Goal: Complete application form: Complete application form

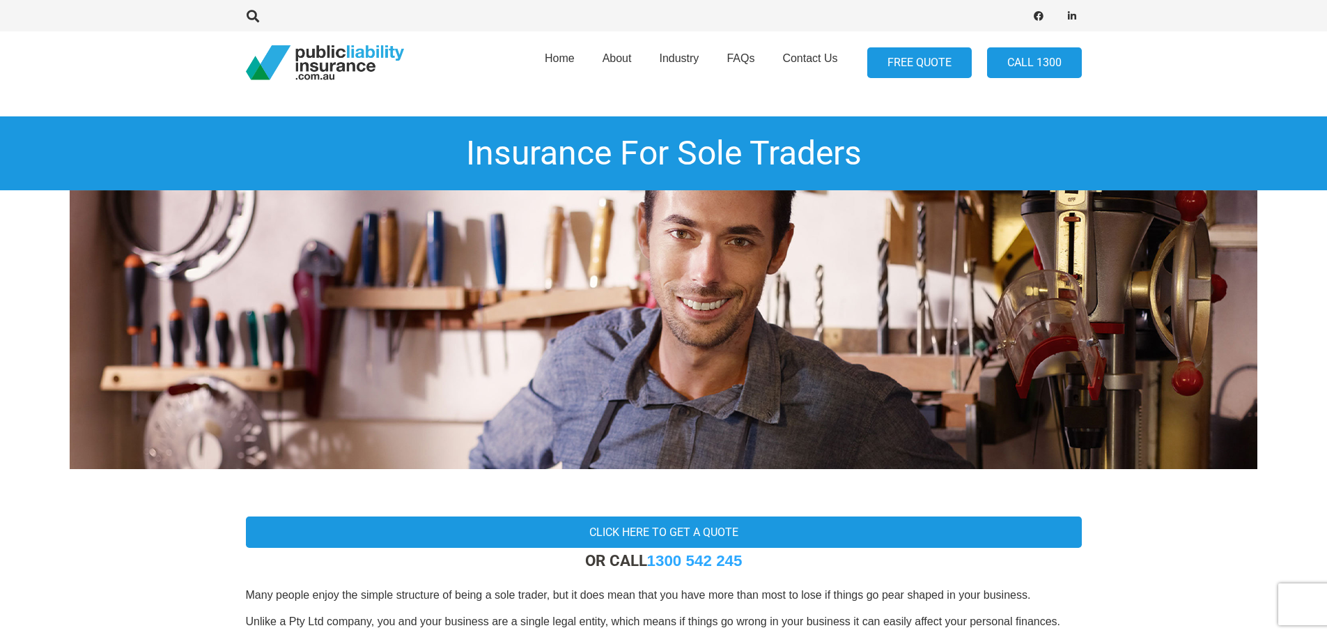
click at [912, 60] on link "FREE QUOTE" at bounding box center [919, 62] width 104 height 31
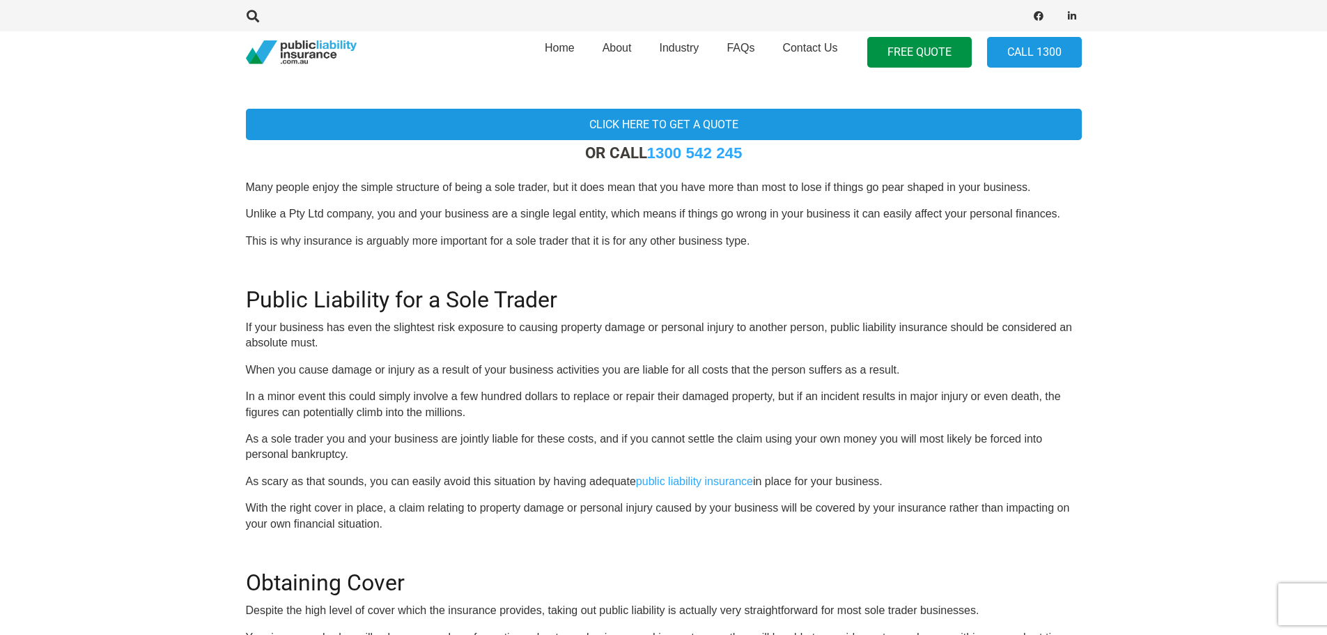
scroll to position [418, 0]
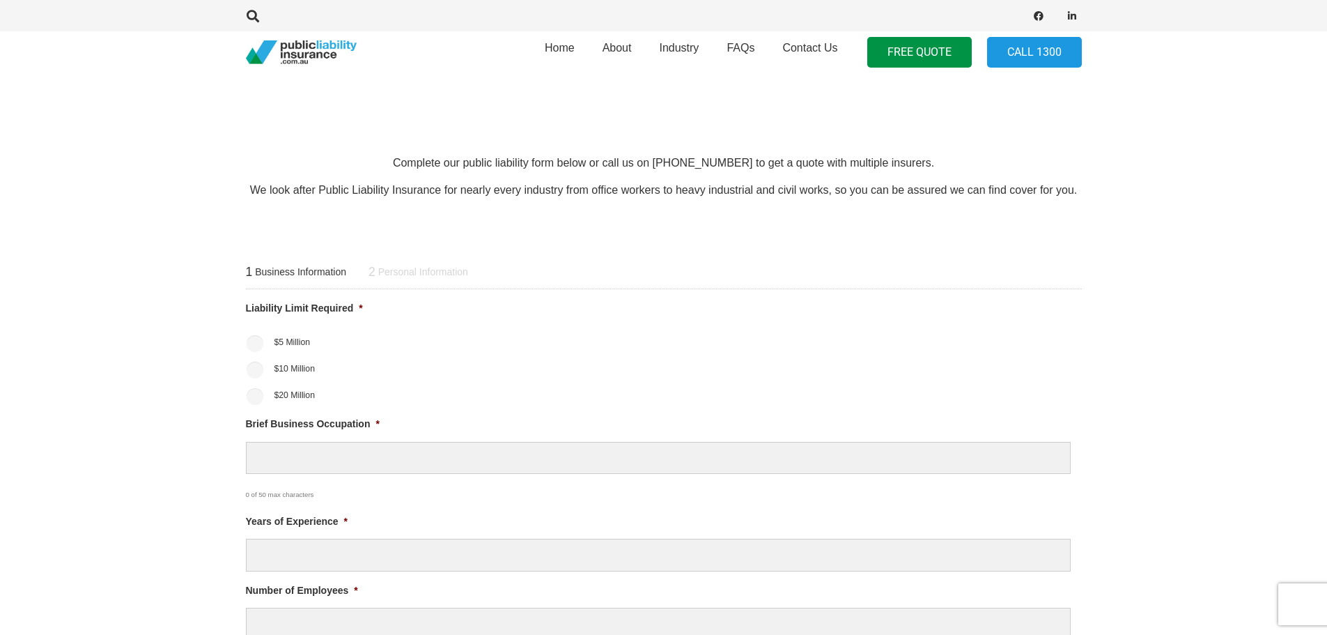
scroll to position [418, 0]
click at [251, 368] on input "$10 Million" at bounding box center [255, 365] width 17 height 17
radio input "true"
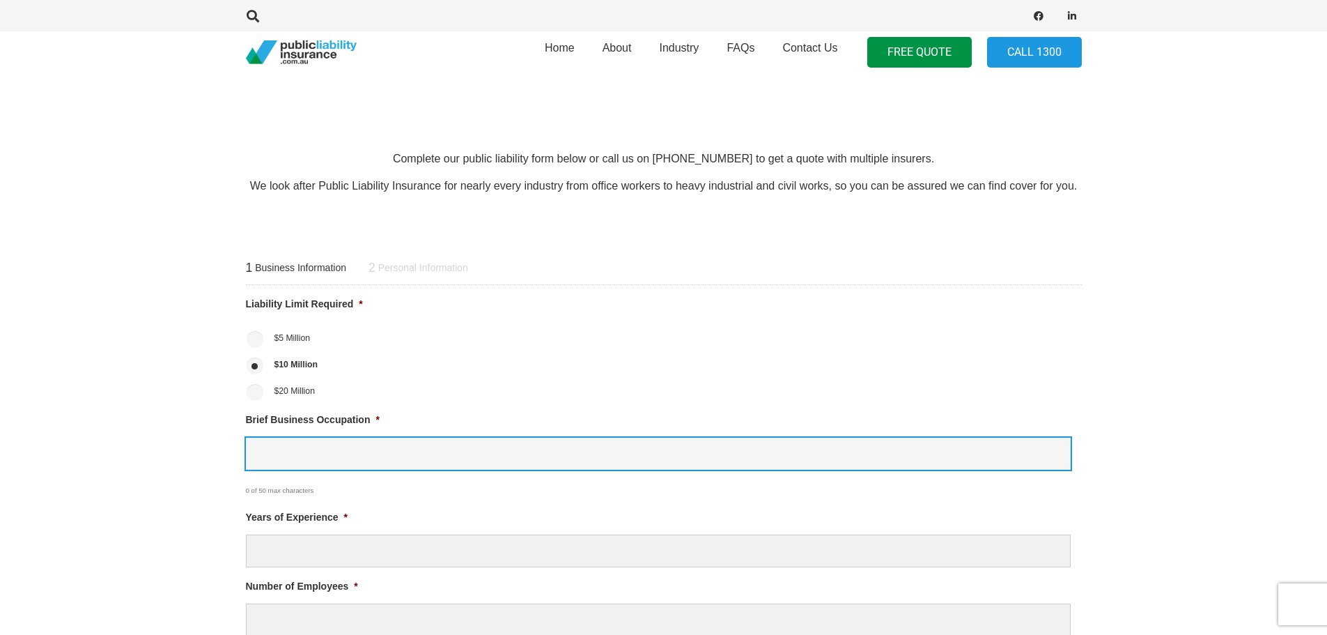
click at [400, 449] on input "Brief Business Occupation *" at bounding box center [658, 453] width 825 height 33
type input "video production"
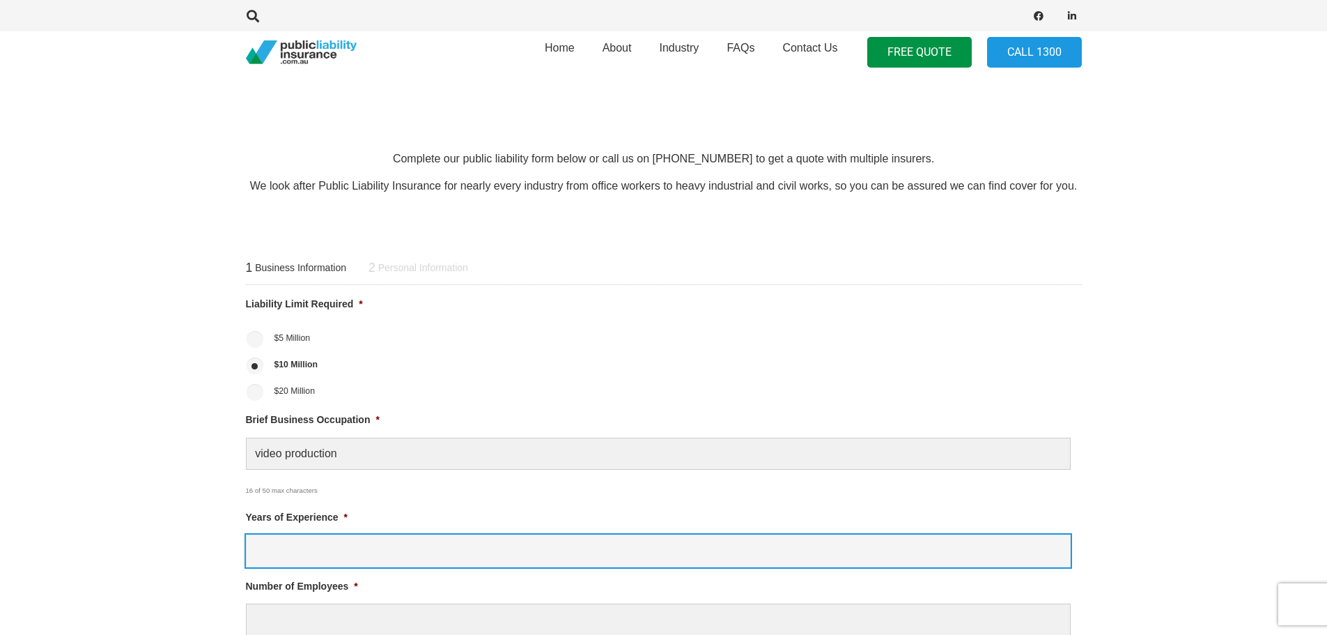
click at [377, 561] on input "Years of Experience *" at bounding box center [658, 550] width 825 height 33
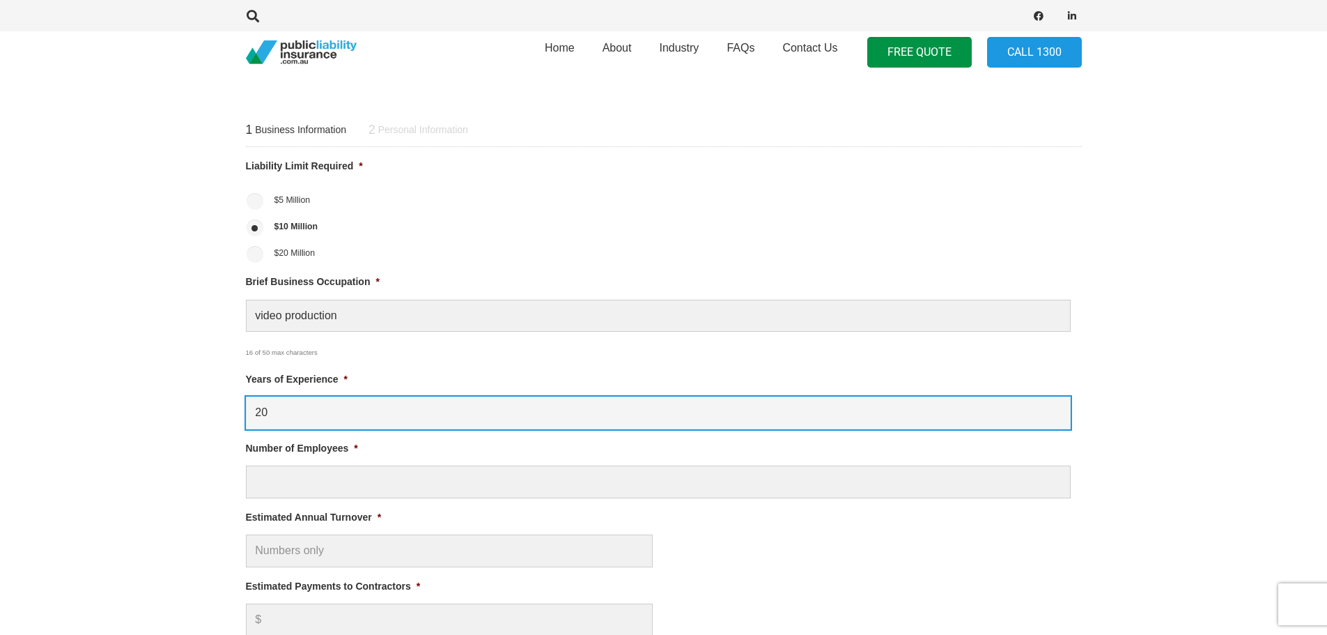
scroll to position [557, 0]
type input "20"
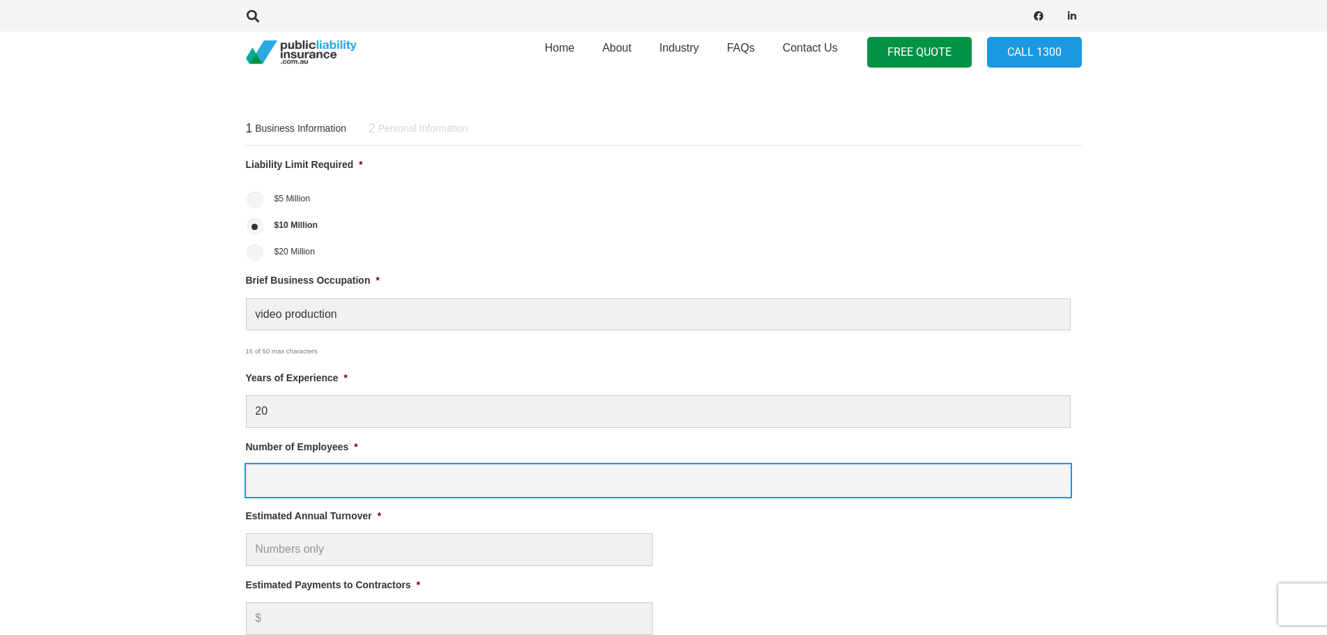
click at [353, 485] on input "Number of Employees *" at bounding box center [658, 480] width 825 height 33
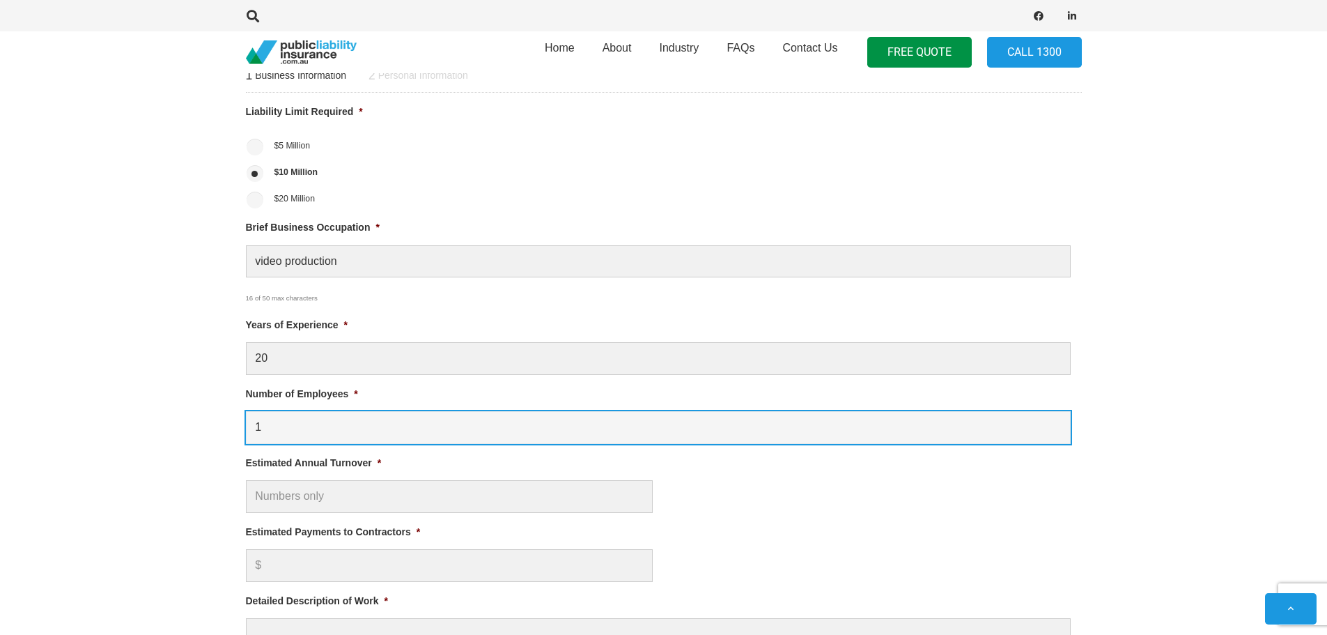
scroll to position [766, 0]
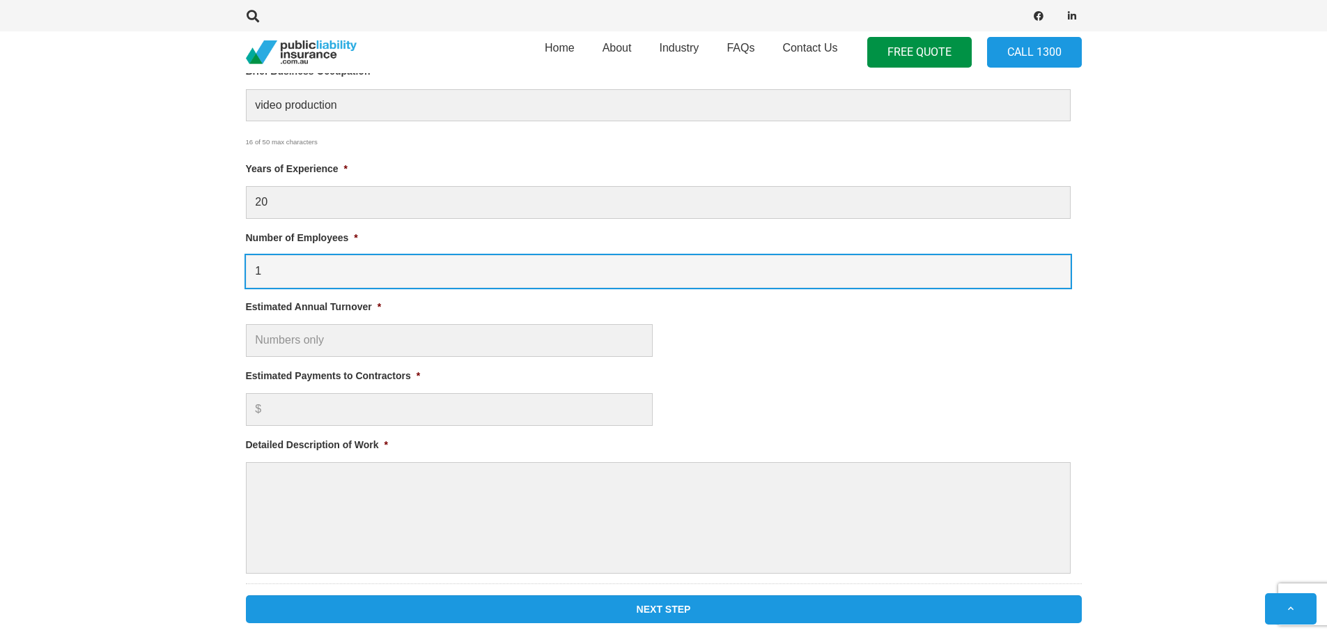
type input "1"
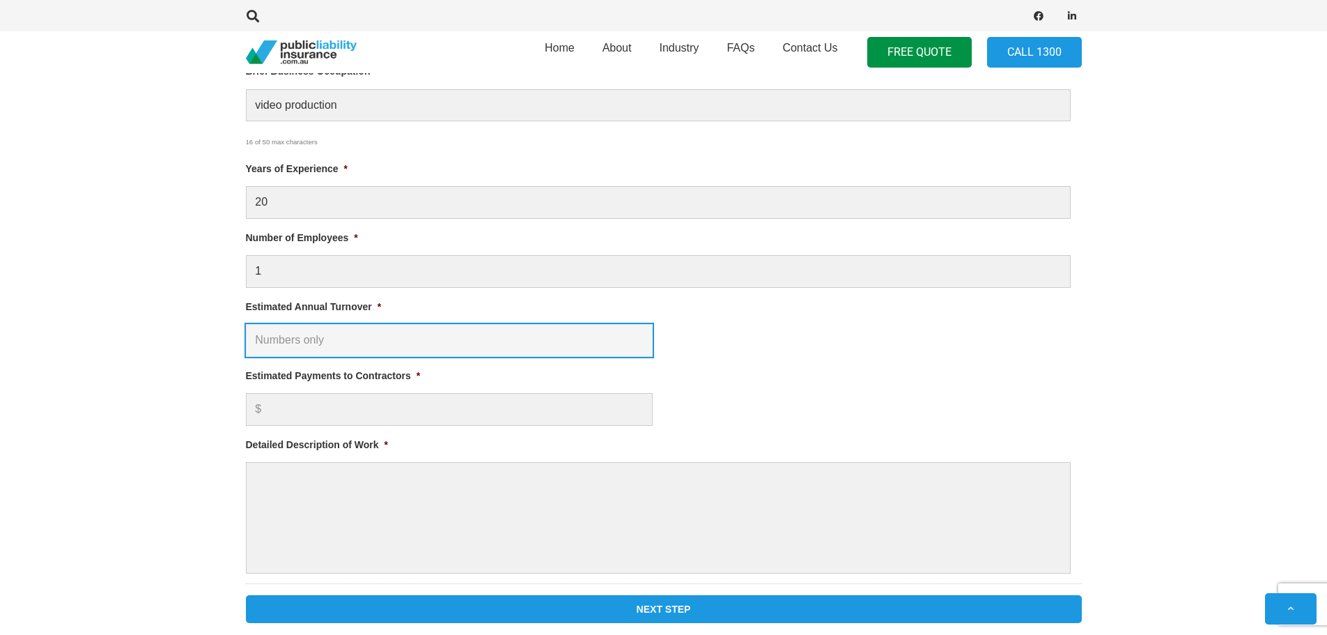
click at [350, 345] on input "Estimated Annual Turnover *" at bounding box center [449, 340] width 407 height 33
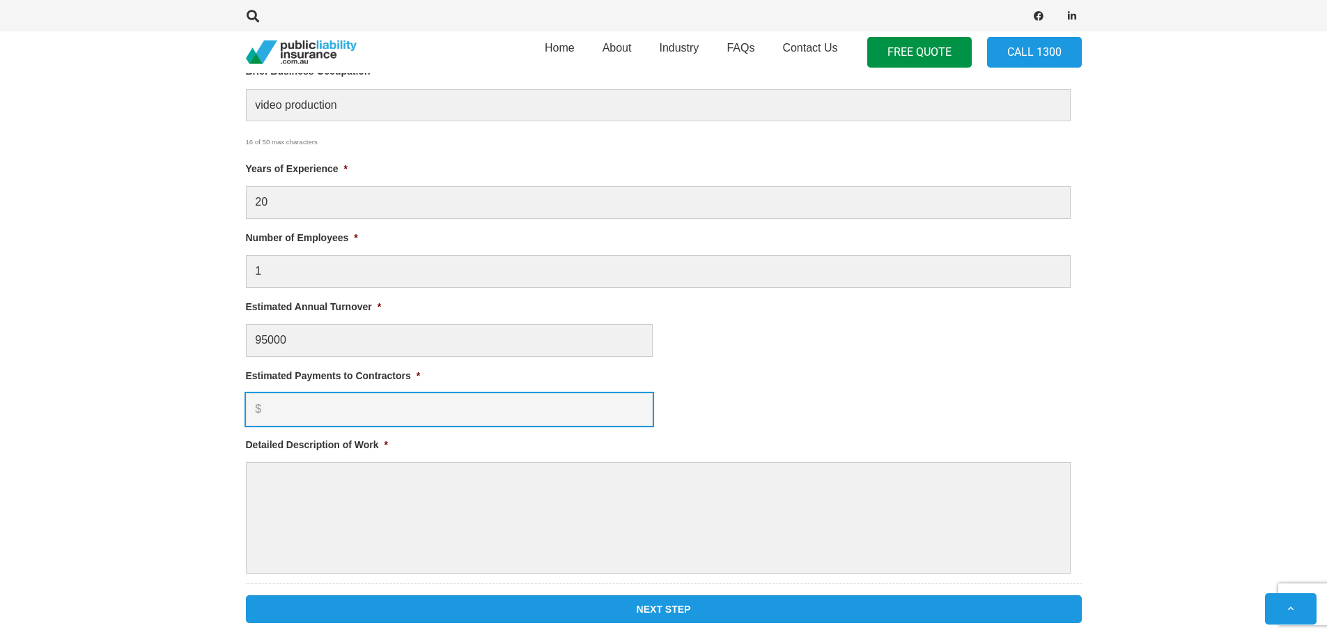
type input "$ 95,000.00"
click at [418, 396] on input "Estimated Payments to Contractors *" at bounding box center [449, 409] width 407 height 33
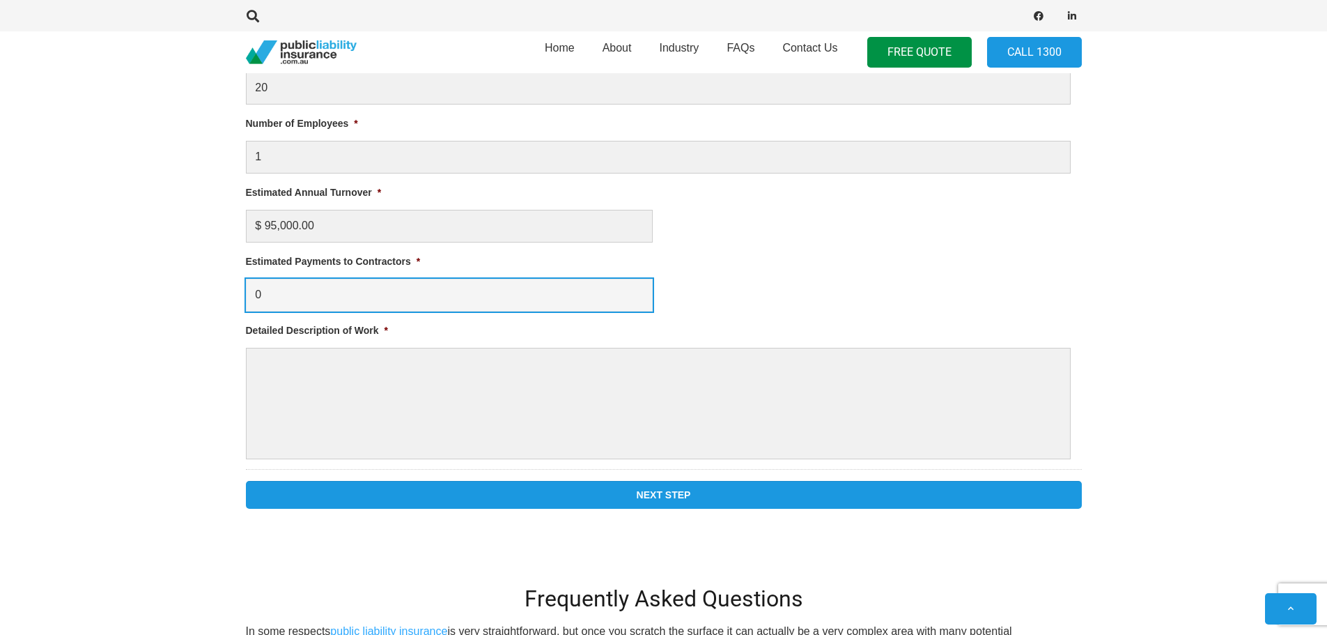
scroll to position [905, 0]
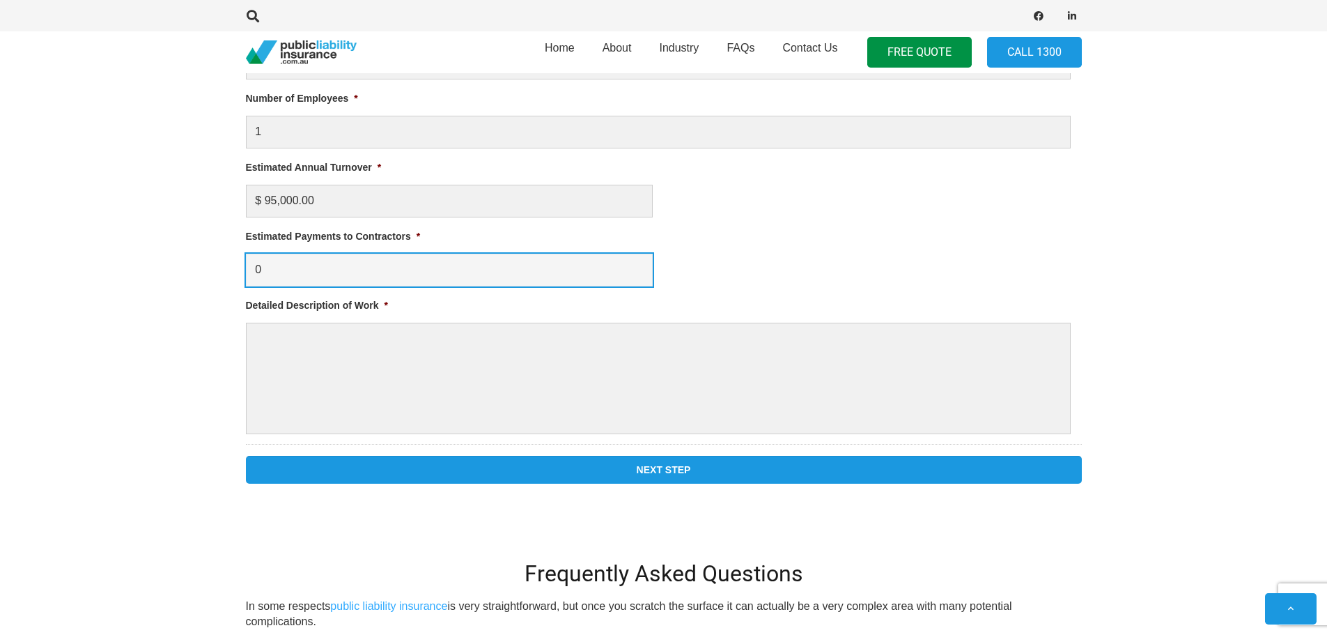
type input "0"
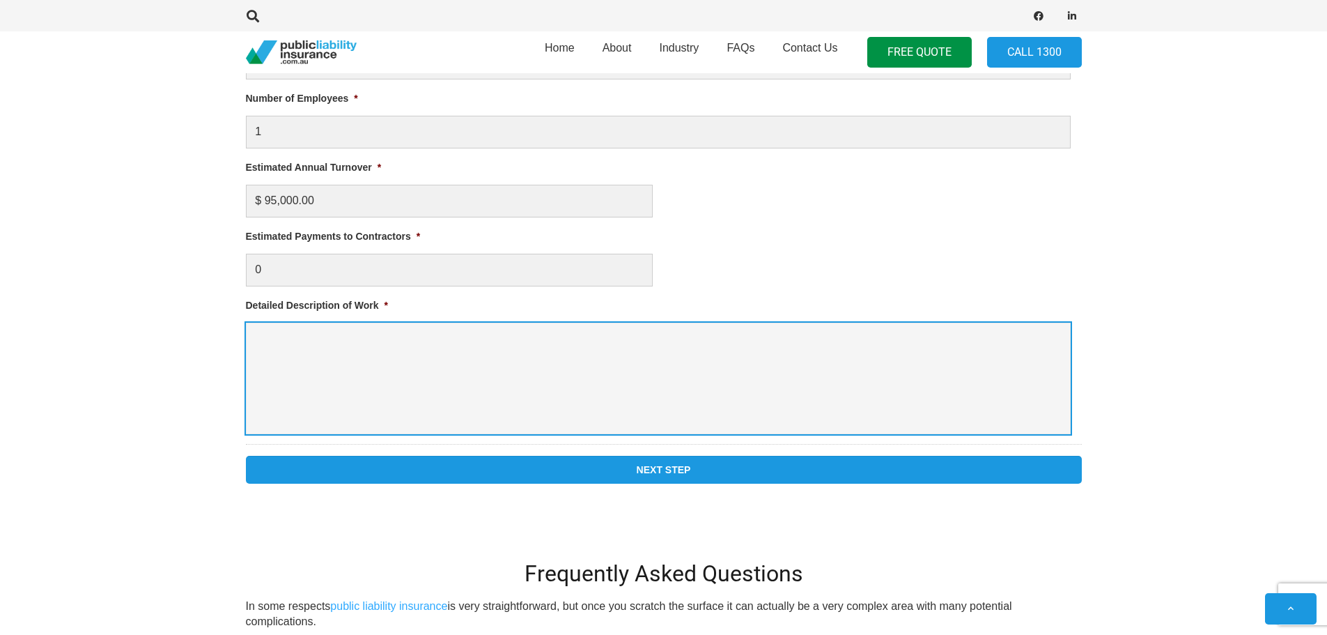
click at [437, 355] on textarea "Detailed Description of Work *" at bounding box center [658, 377] width 825 height 111
type textarea "location video production in public places"
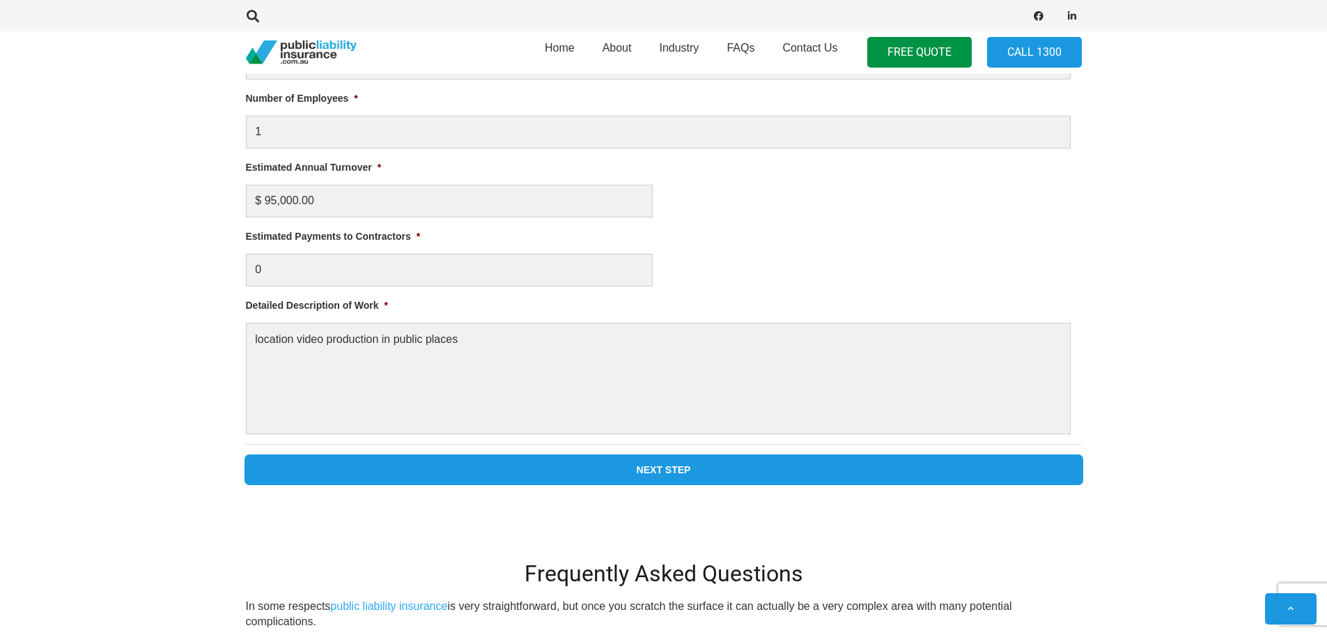
click at [665, 463] on input "Next Step" at bounding box center [664, 470] width 836 height 28
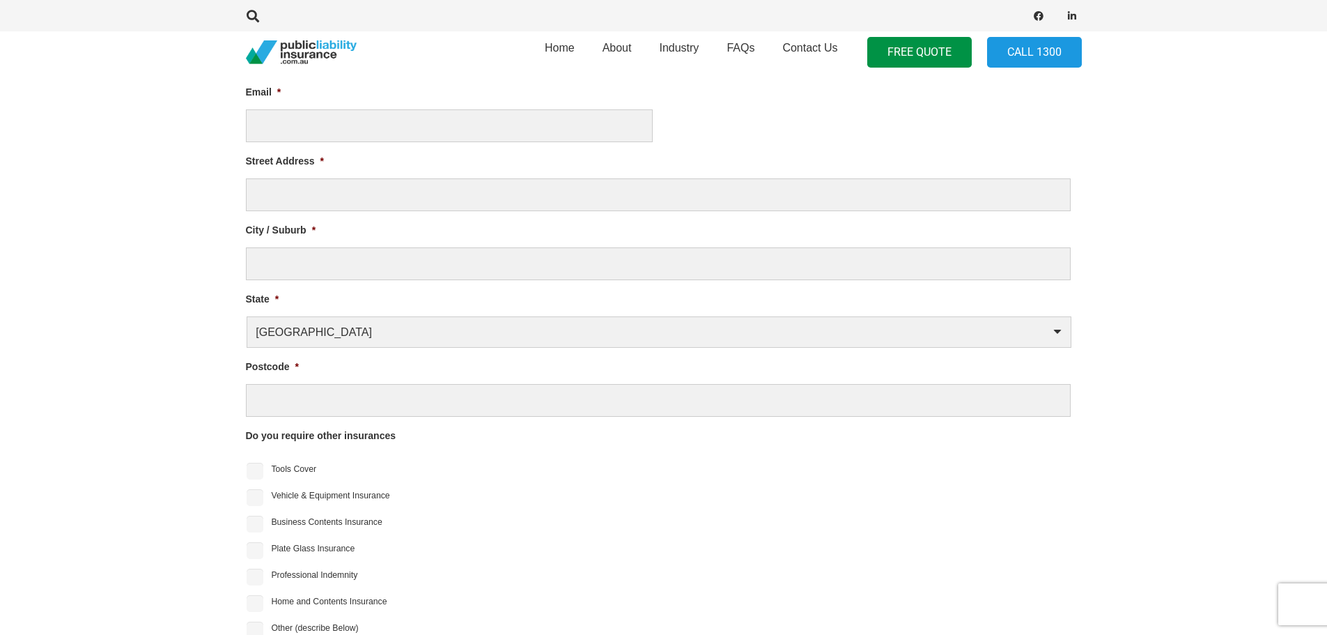
scroll to position [598, 0]
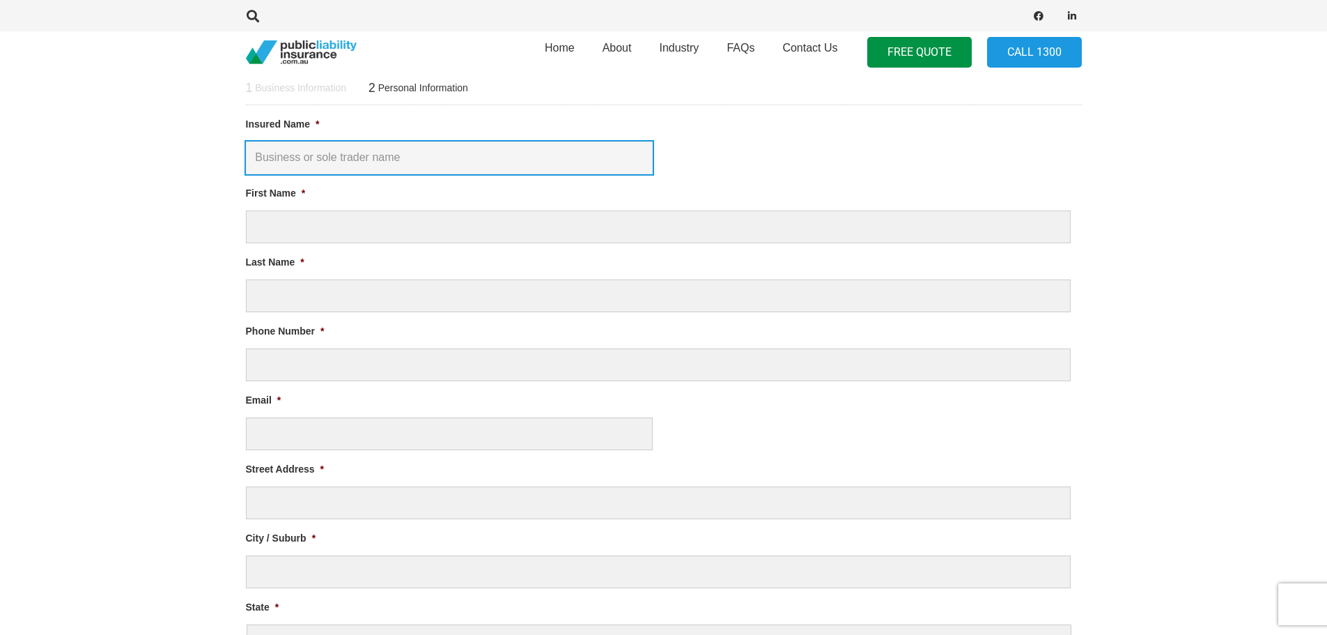
click at [363, 156] on input "Insured Name *" at bounding box center [449, 157] width 407 height 33
type input "webstreamedia.com.au"
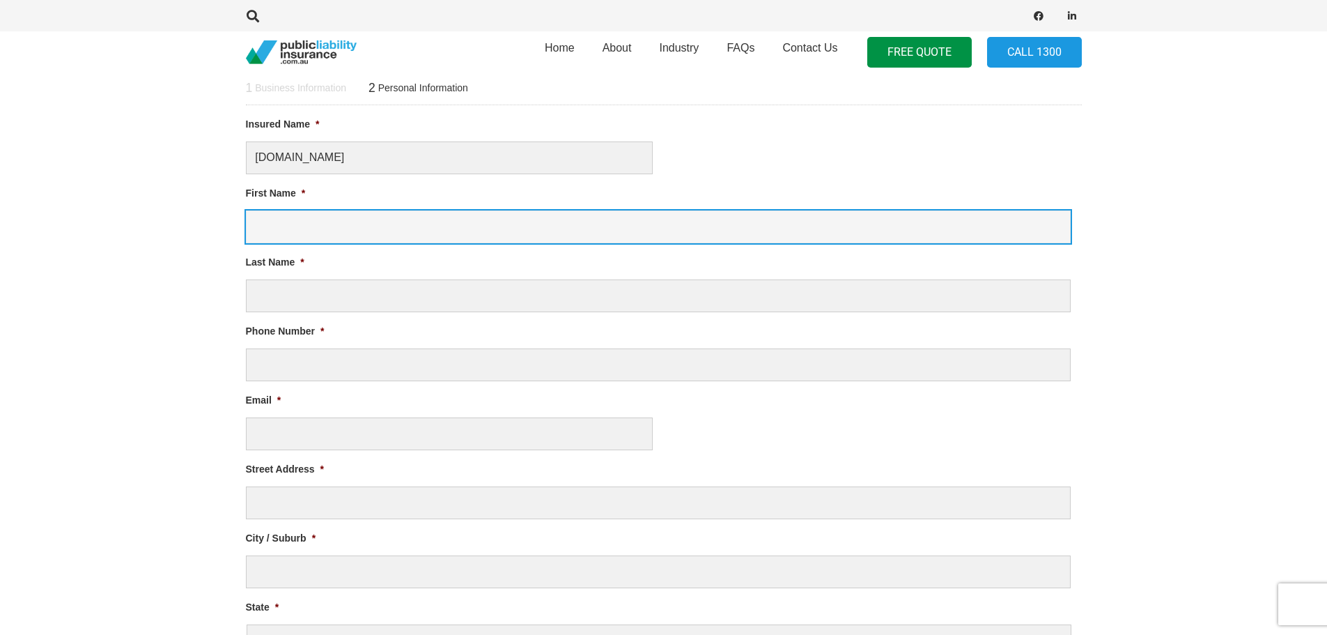
click at [329, 232] on input "First Name *" at bounding box center [658, 226] width 825 height 33
type input "adrian"
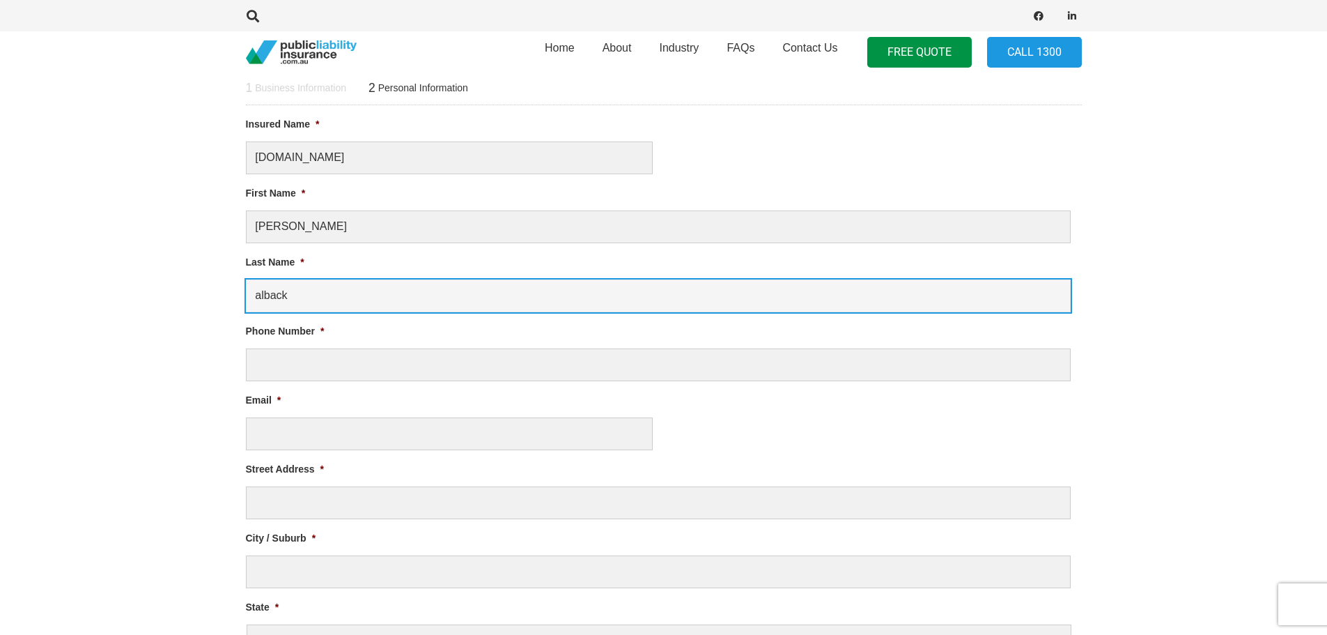
type input "alback"
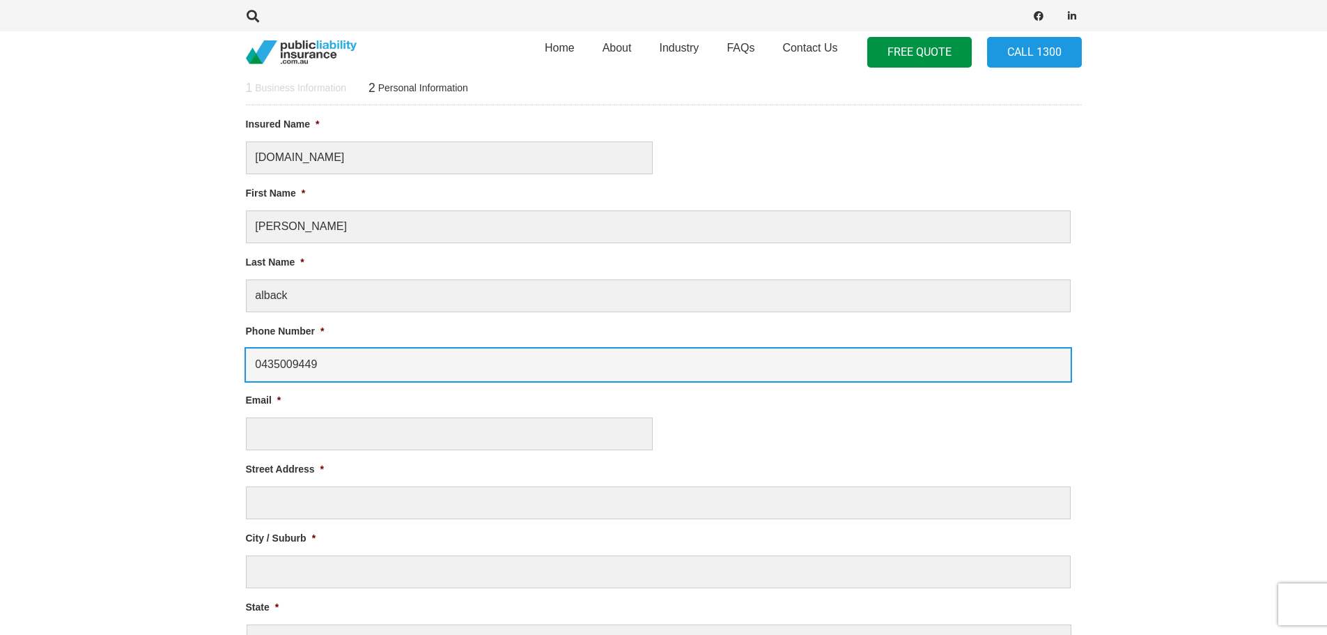
type input "0435009449"
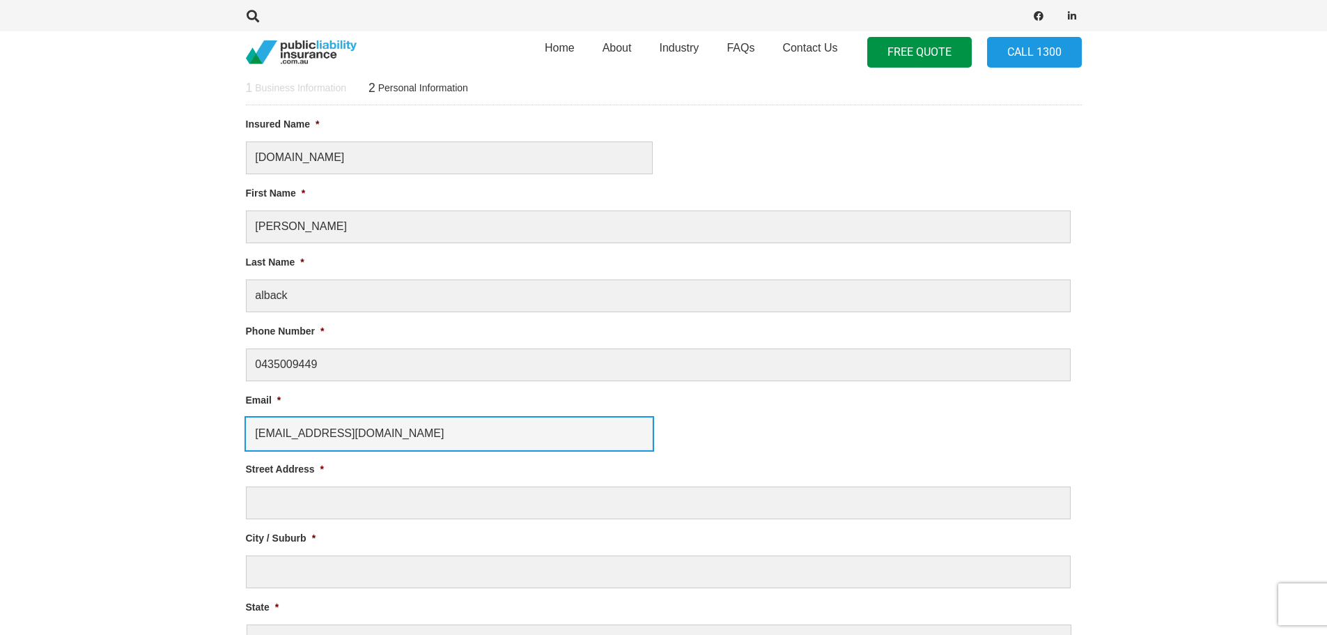
type input "admin@webstreamedia.com"
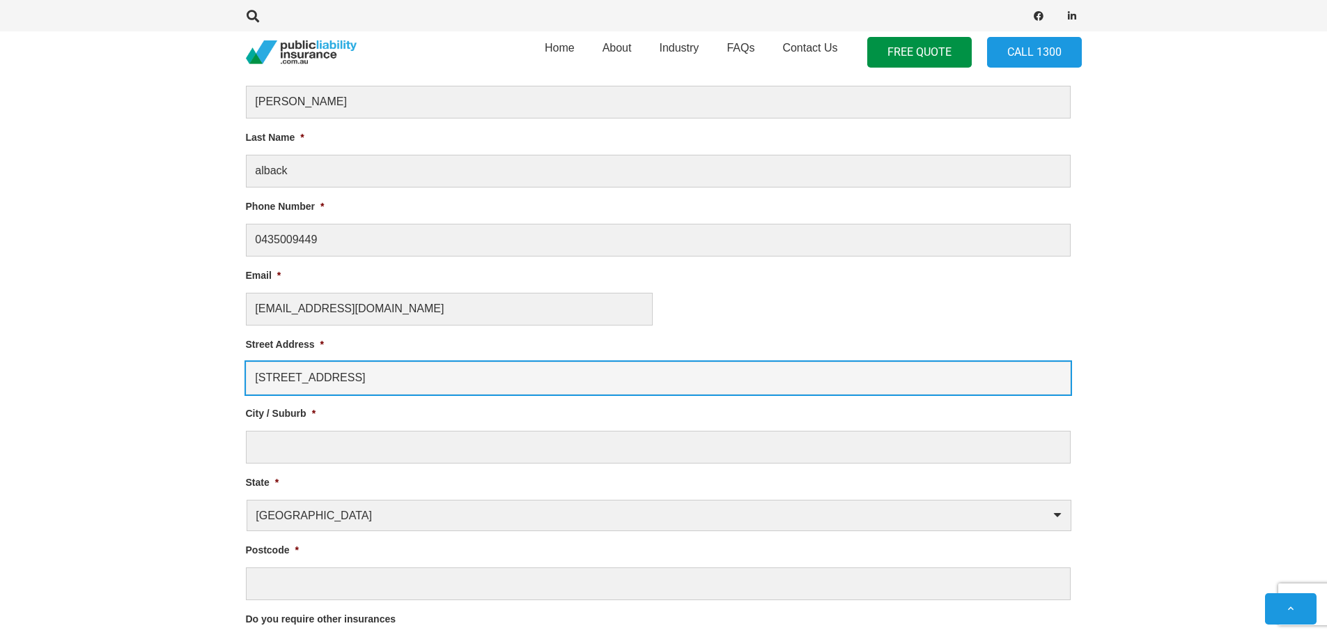
scroll to position [737, 0]
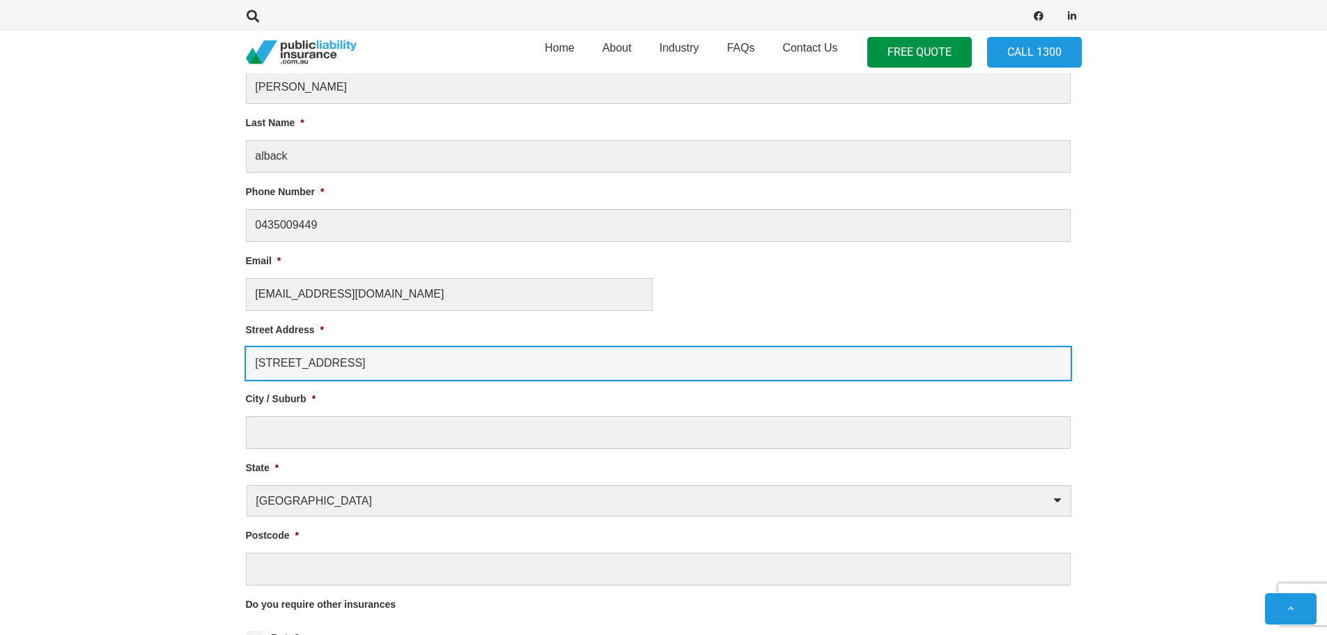
type input "49/11 Tech rd"
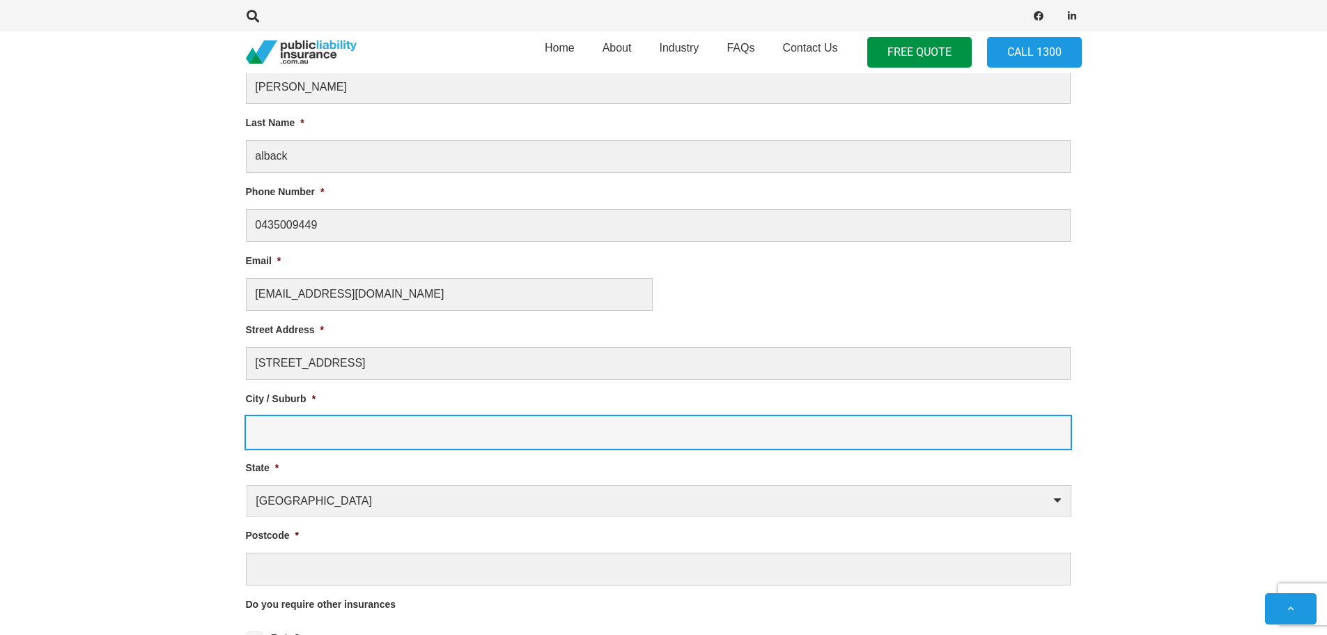
click at [302, 441] on input "City / Suburb *" at bounding box center [658, 432] width 825 height 33
type input "Griffin"
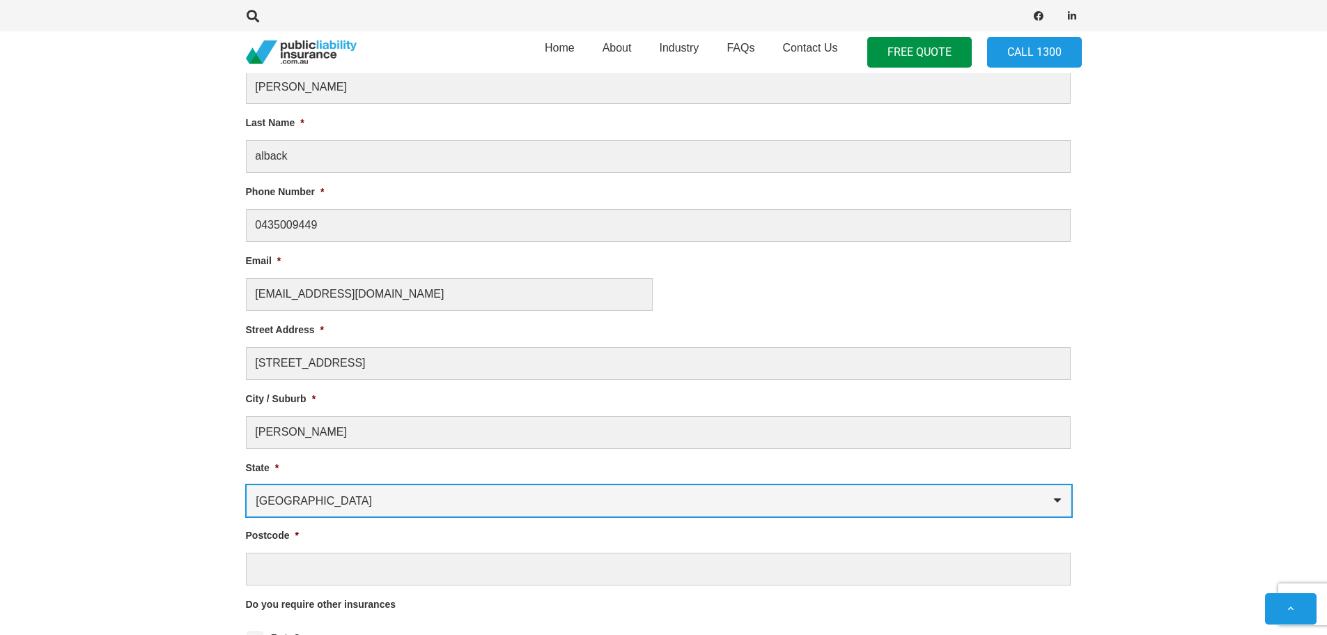
select select "Queensland"
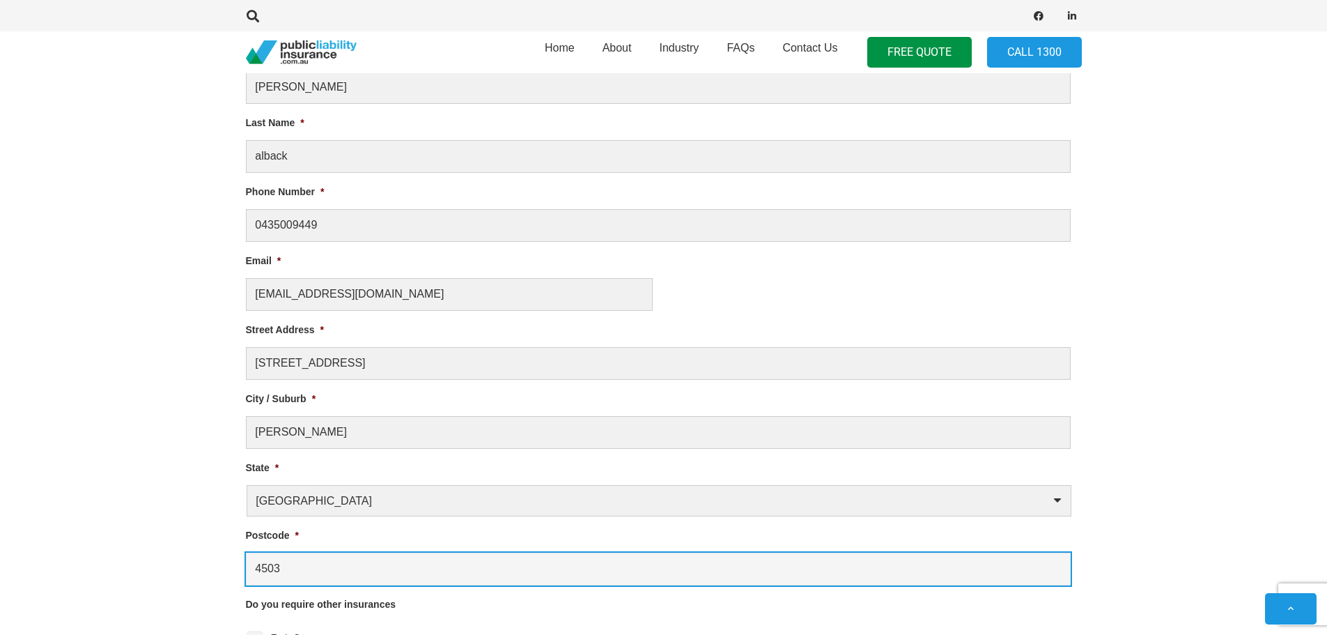
type input "4503"
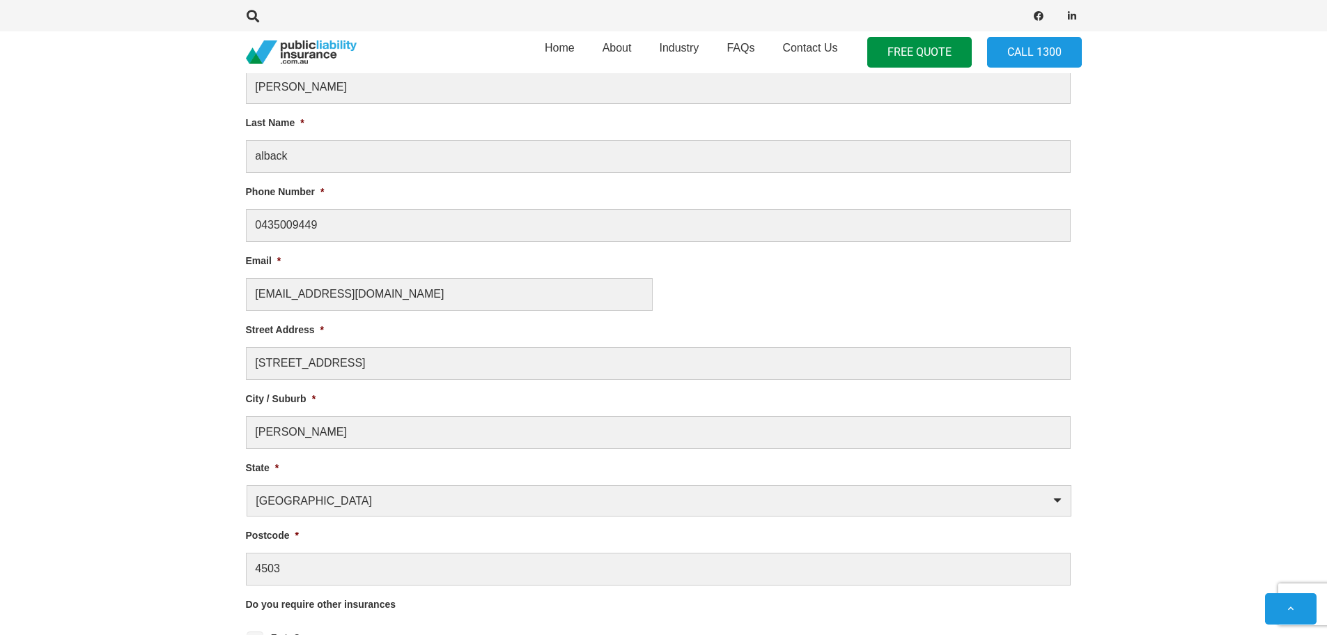
click at [1128, 293] on section "1 Business Information 2 Personal Information Liability Limit Required * $5 Mil…" at bounding box center [663, 562] width 1327 height 1330
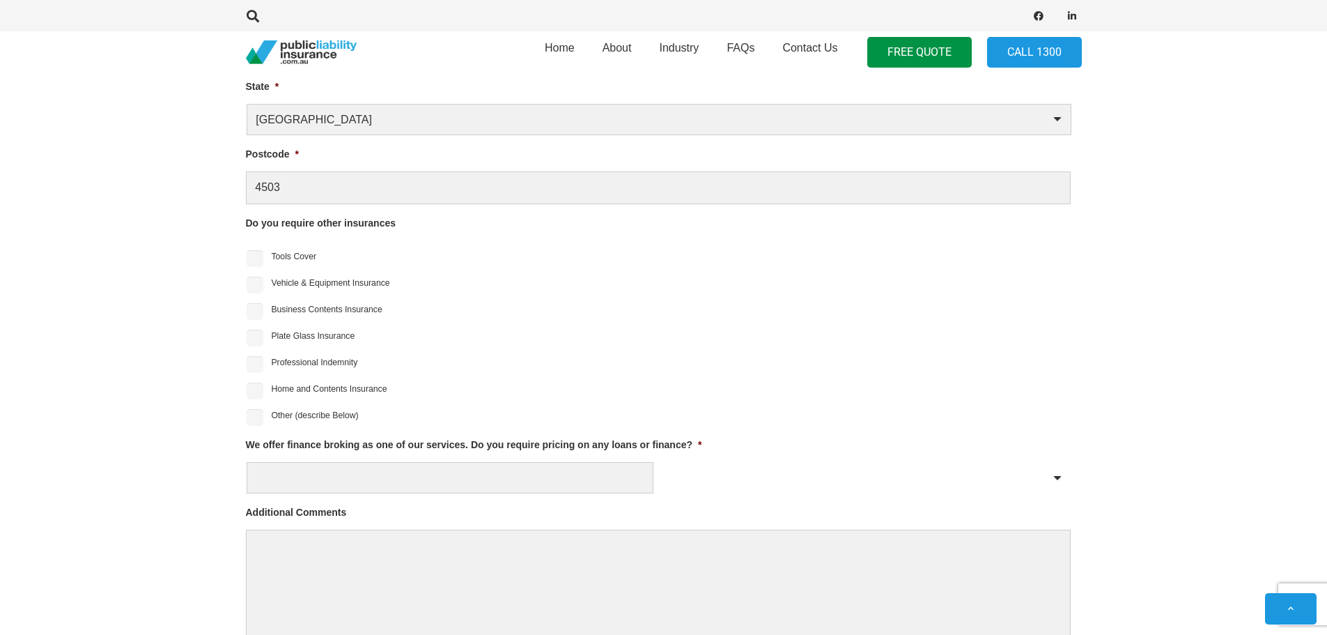
scroll to position [1155, 0]
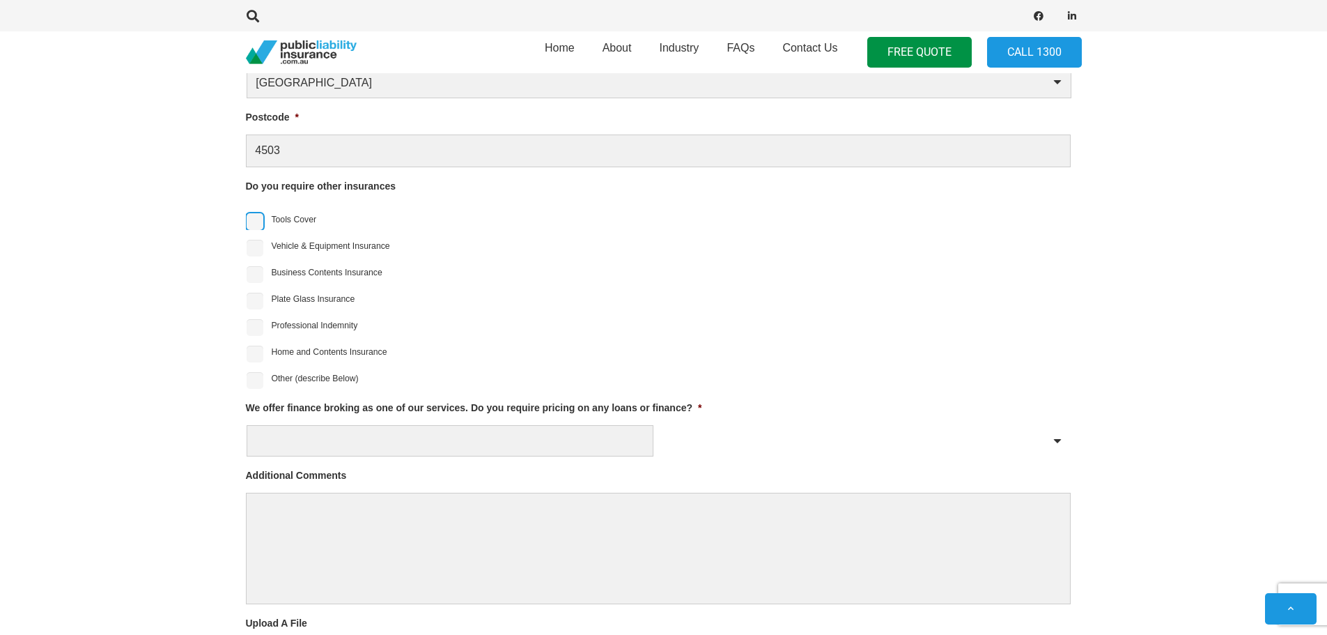
click at [256, 219] on input "Tools Cover" at bounding box center [255, 221] width 17 height 17
checkbox input "true"
click at [256, 251] on input "Vehicle & Equipment Insurance" at bounding box center [255, 248] width 17 height 17
checkbox input "true"
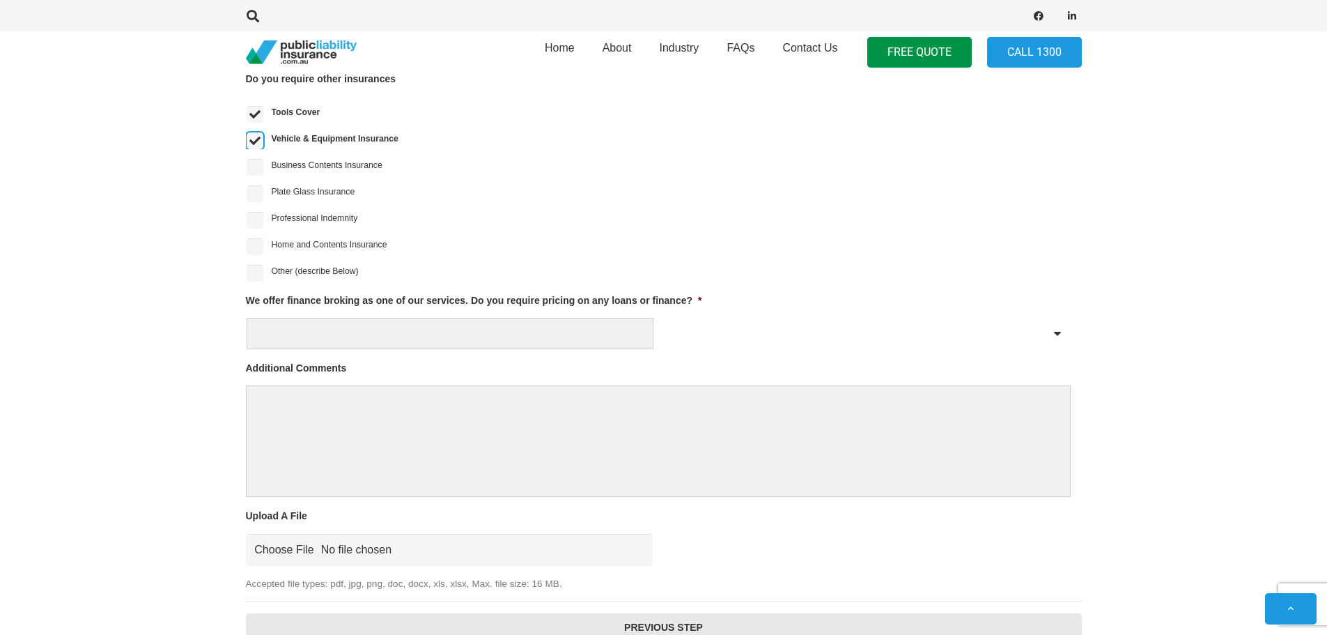
scroll to position [1294, 0]
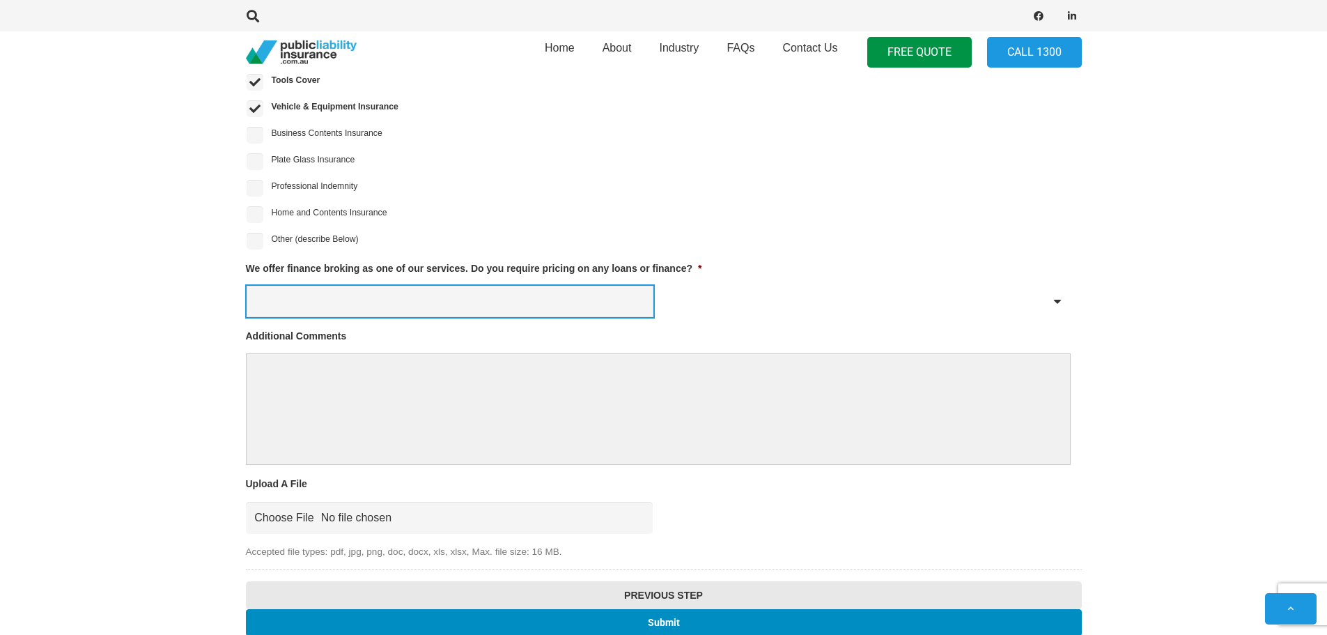
click at [490, 303] on select "Yes No" at bounding box center [450, 301] width 407 height 31
select select "No"
click at [247, 286] on select "Yes No" at bounding box center [450, 301] width 407 height 31
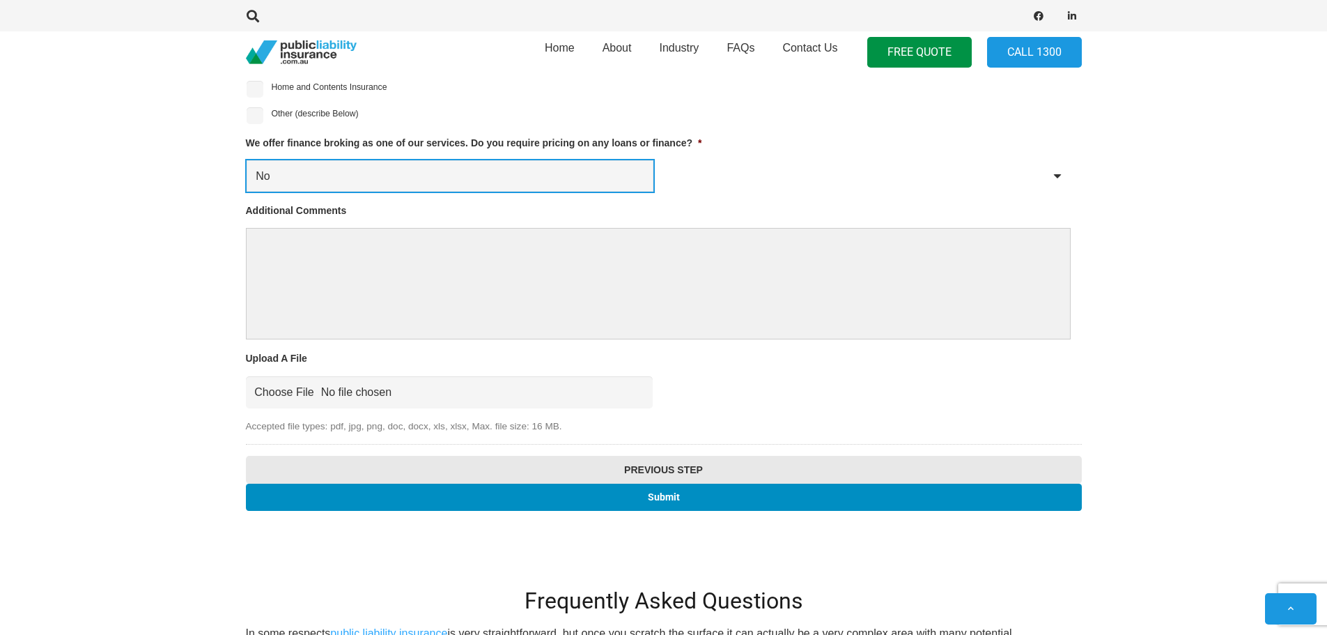
scroll to position [1433, 0]
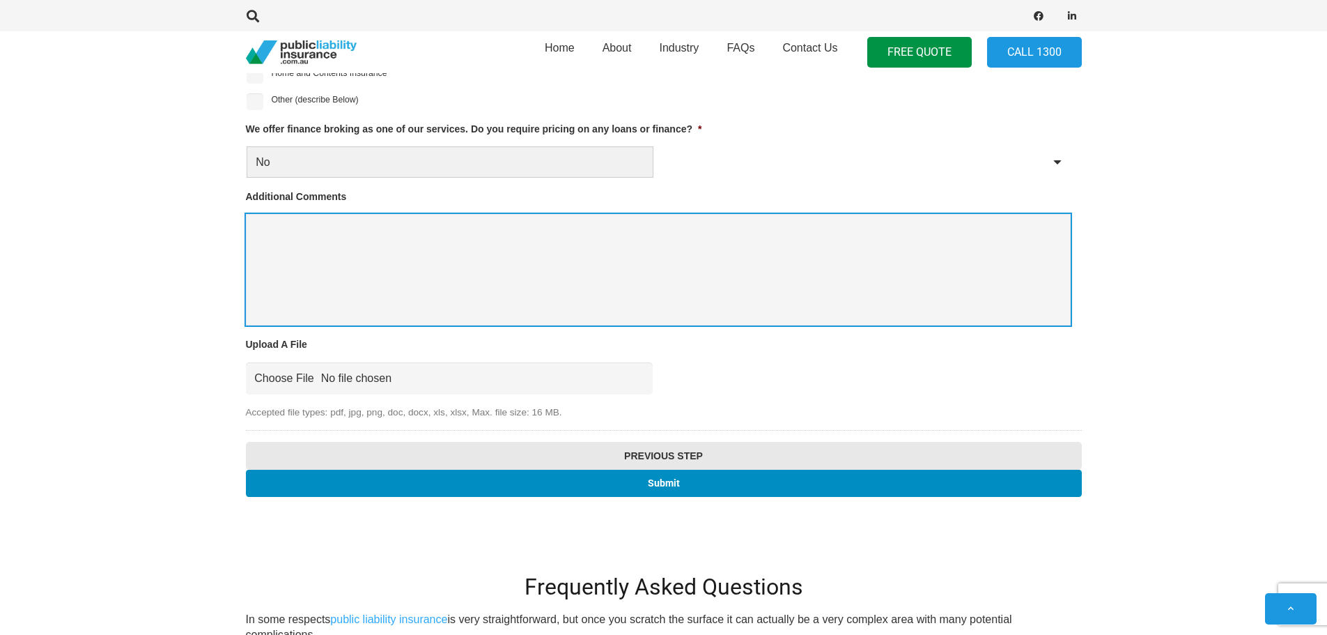
click at [413, 278] on textarea "Additional Comments" at bounding box center [658, 269] width 825 height 111
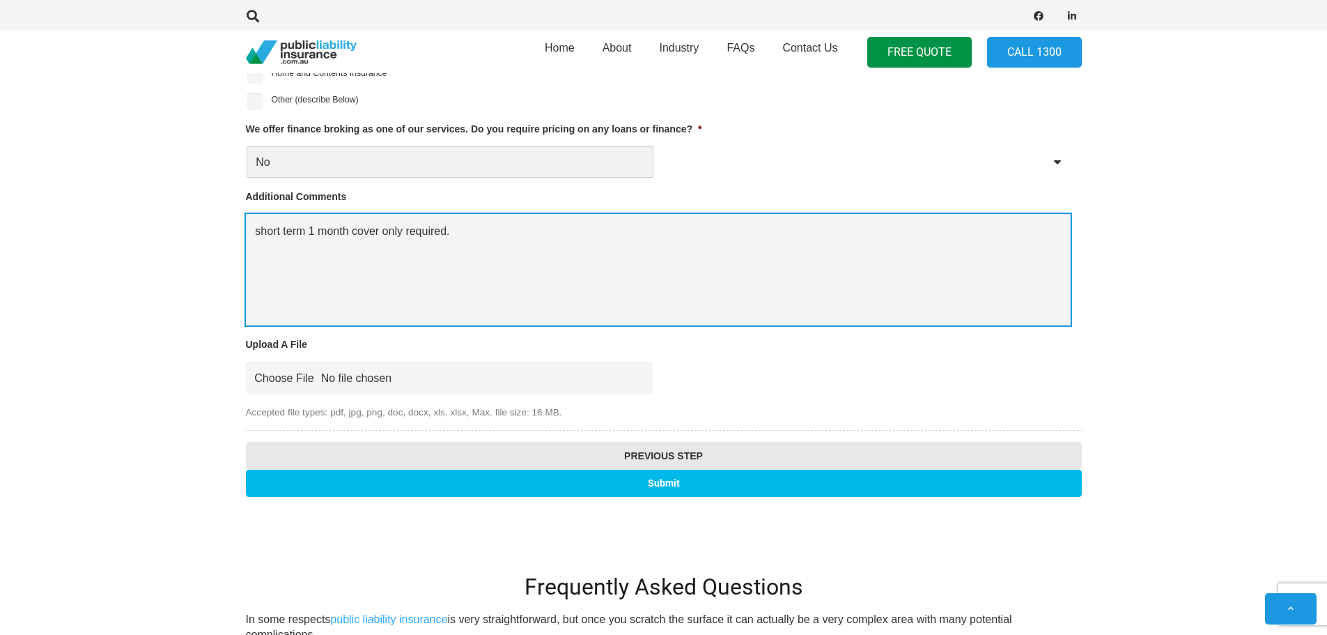
type textarea "short term 1 month cover only required."
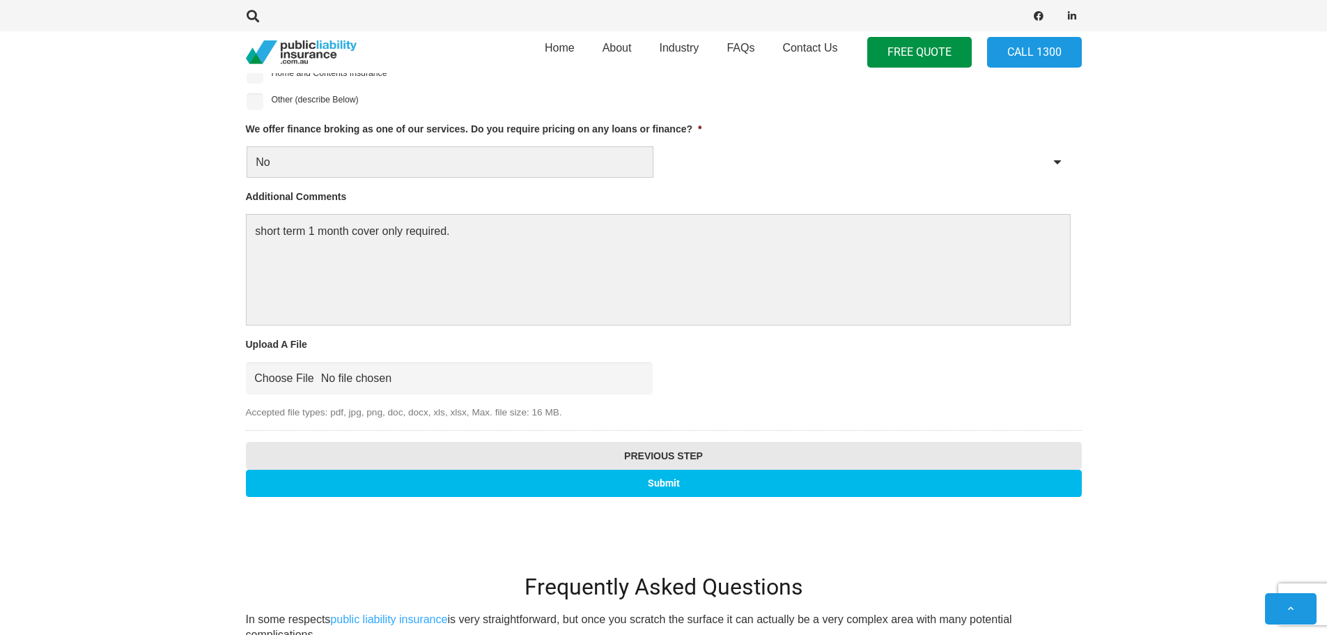
click at [658, 480] on input "Submit" at bounding box center [664, 482] width 836 height 27
